Goal: Task Accomplishment & Management: Manage account settings

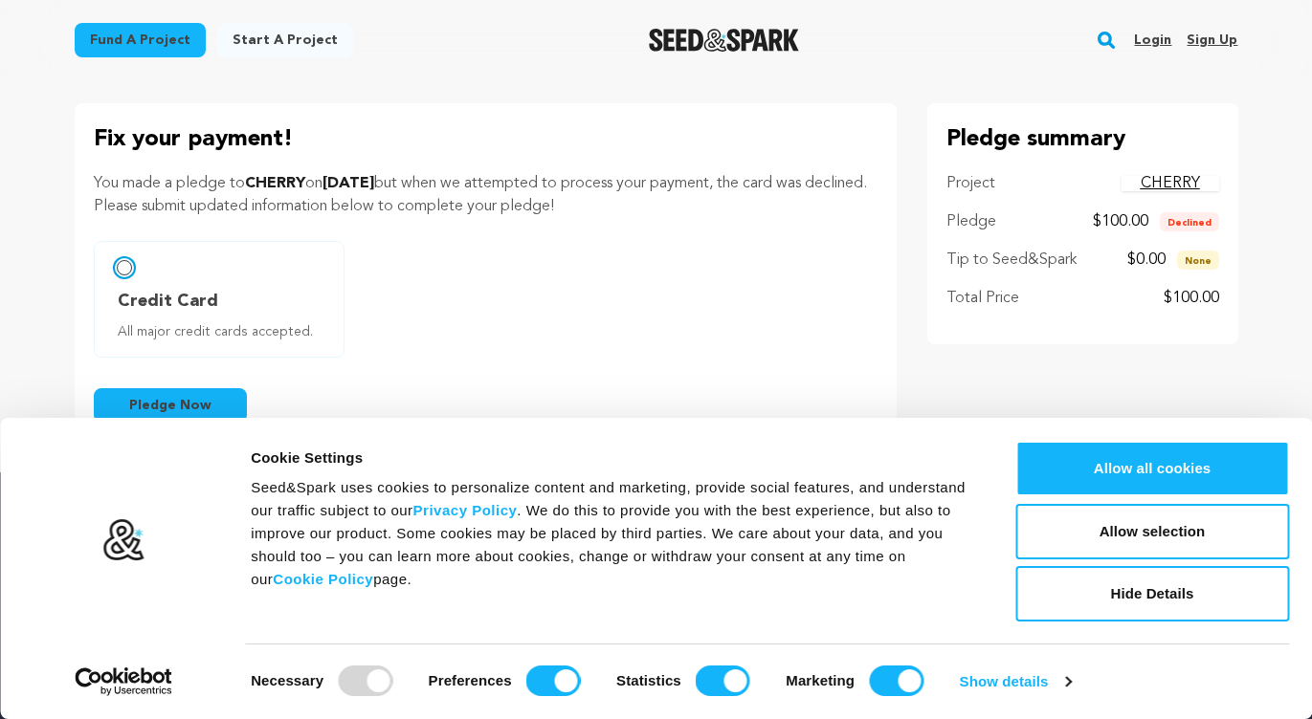
click at [126, 268] on input "Credit Card All major credit cards accepted." at bounding box center [124, 267] width 15 height 15
radio input "false"
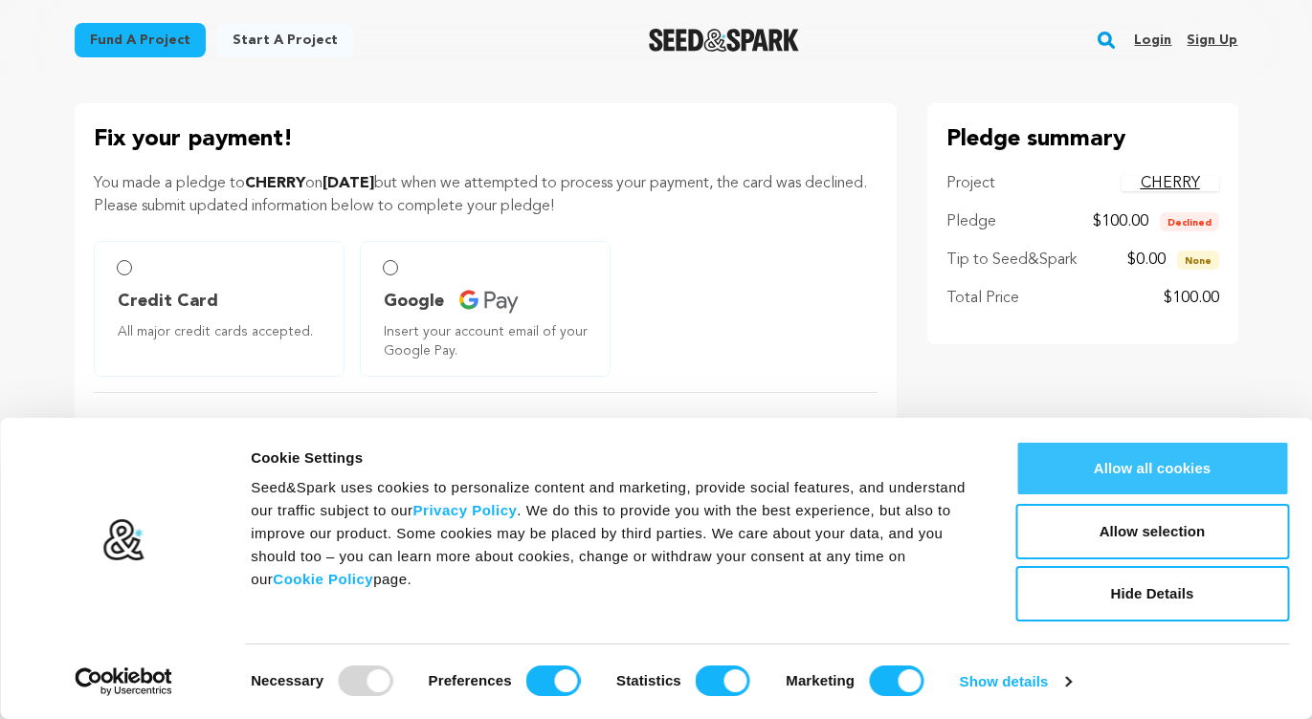
click at [1113, 462] on button "Allow all cookies" at bounding box center [1152, 468] width 274 height 55
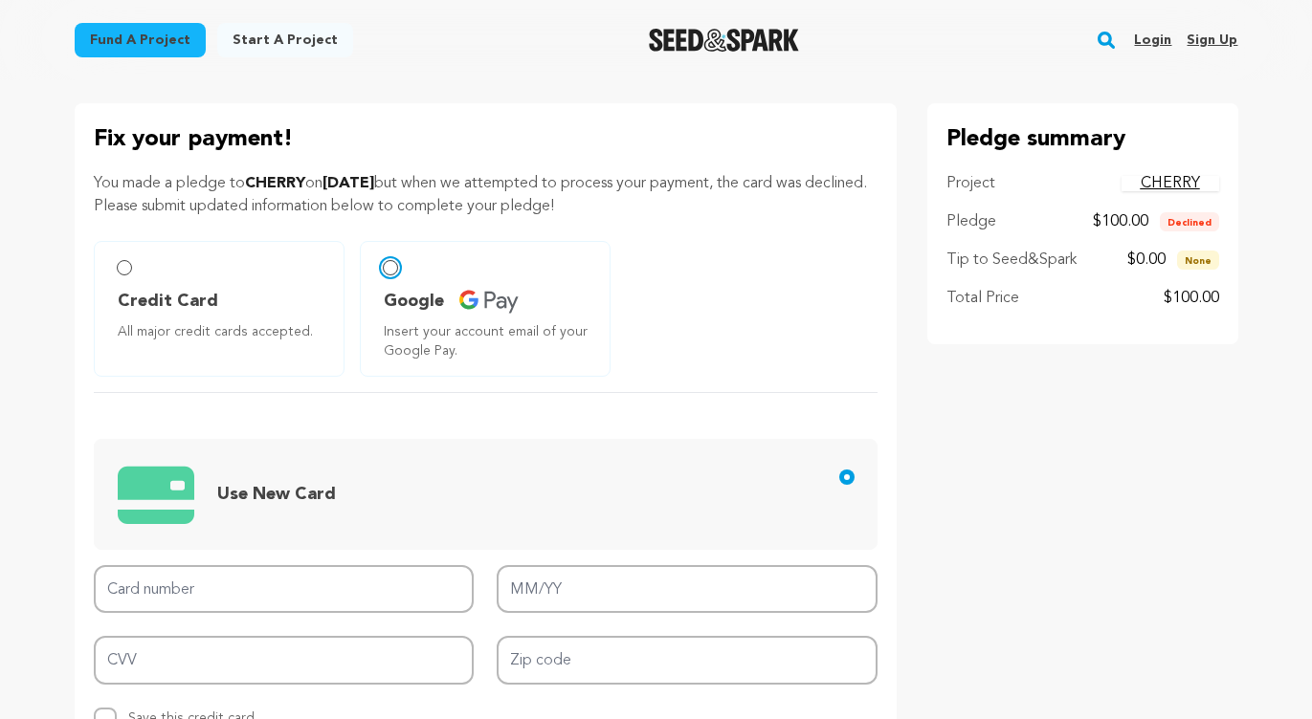
click at [395, 270] on input "Google Insert your account email of your Google Pay." at bounding box center [390, 267] width 15 height 15
